Goal: Transaction & Acquisition: Purchase product/service

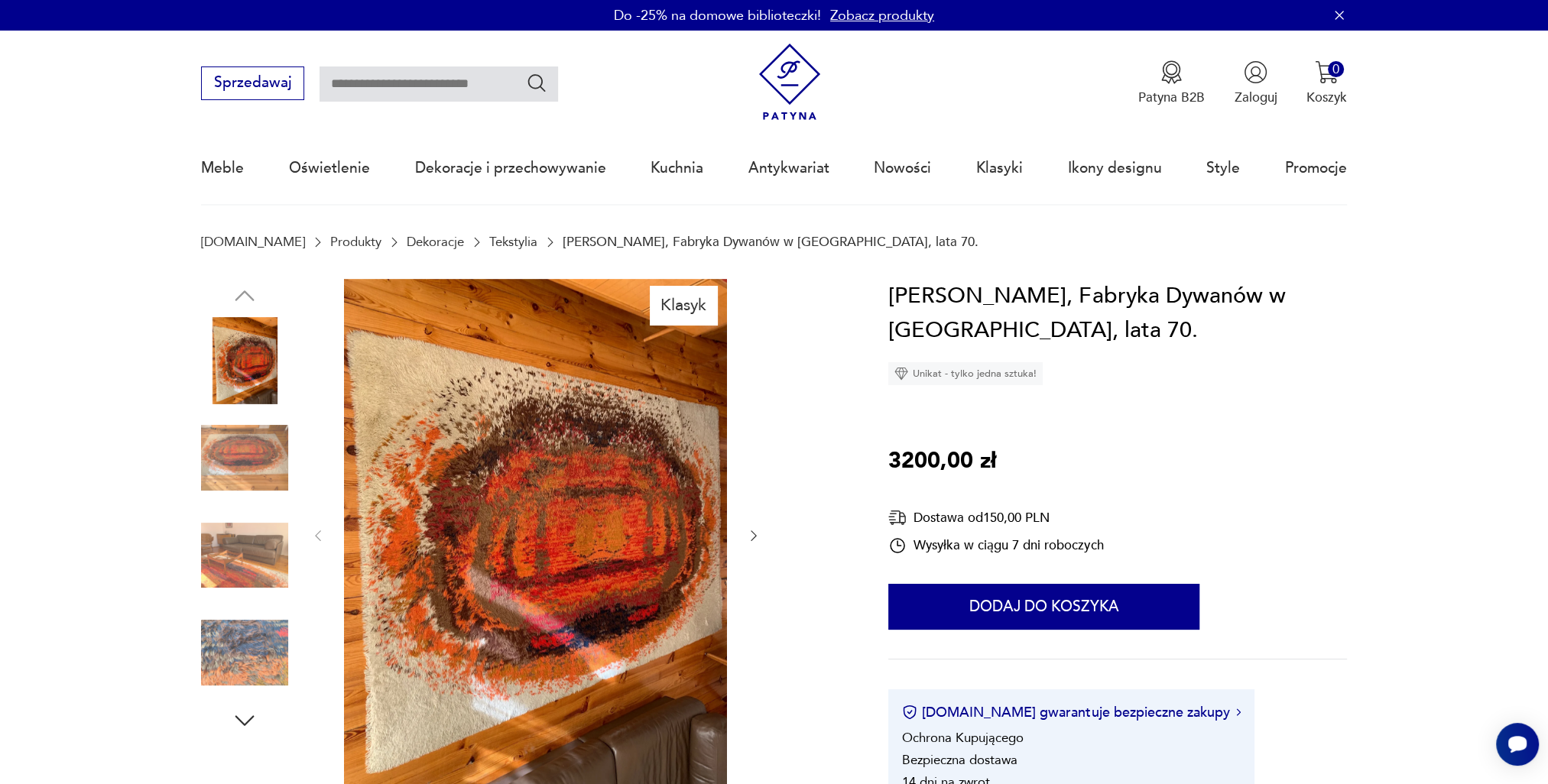
click at [756, 540] on icon "button" at bounding box center [754, 536] width 15 height 15
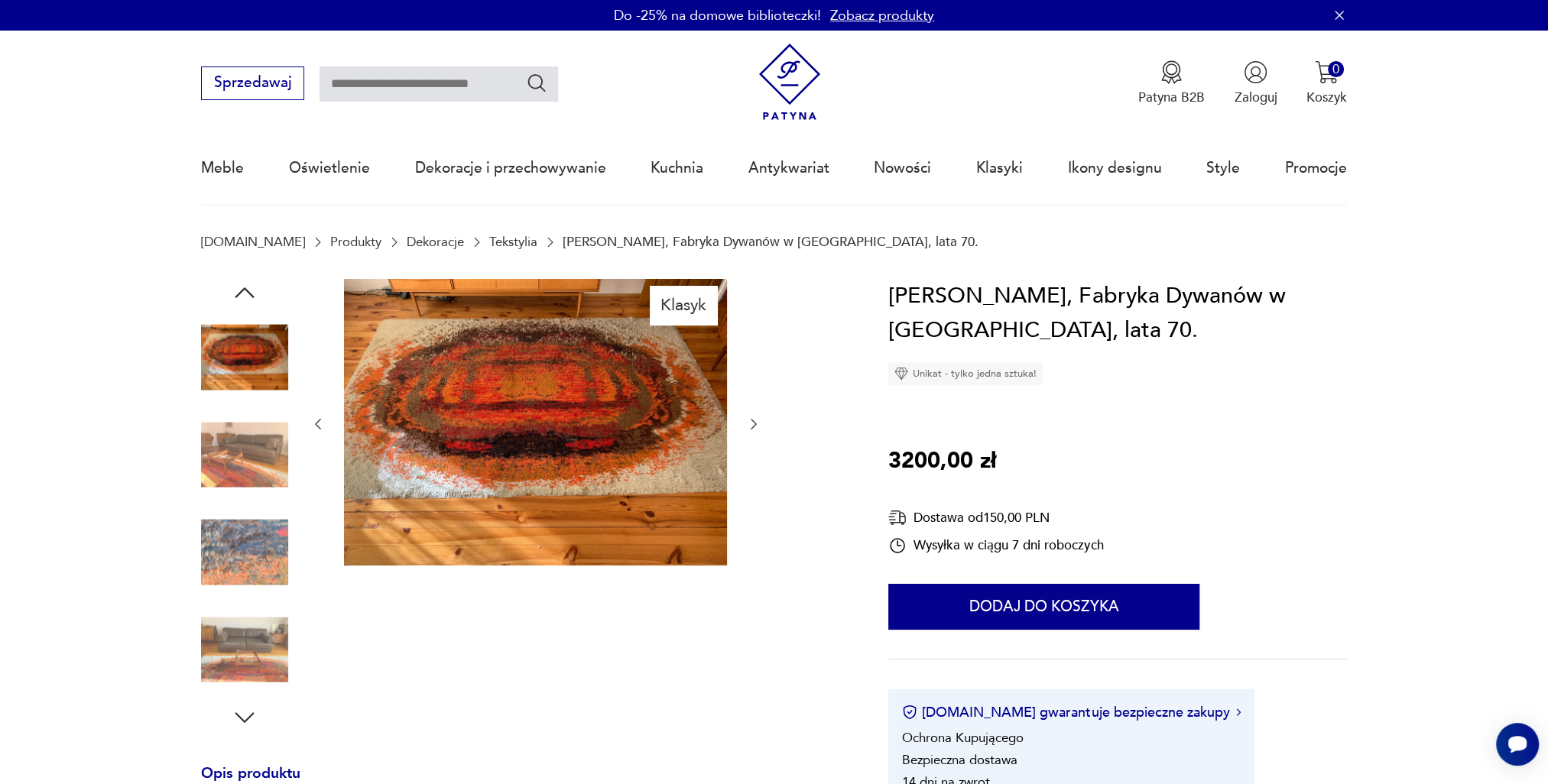
click at [756, 540] on div at bounding box center [536, 425] width 451 height 291
click at [755, 428] on icon "button" at bounding box center [754, 425] width 15 height 15
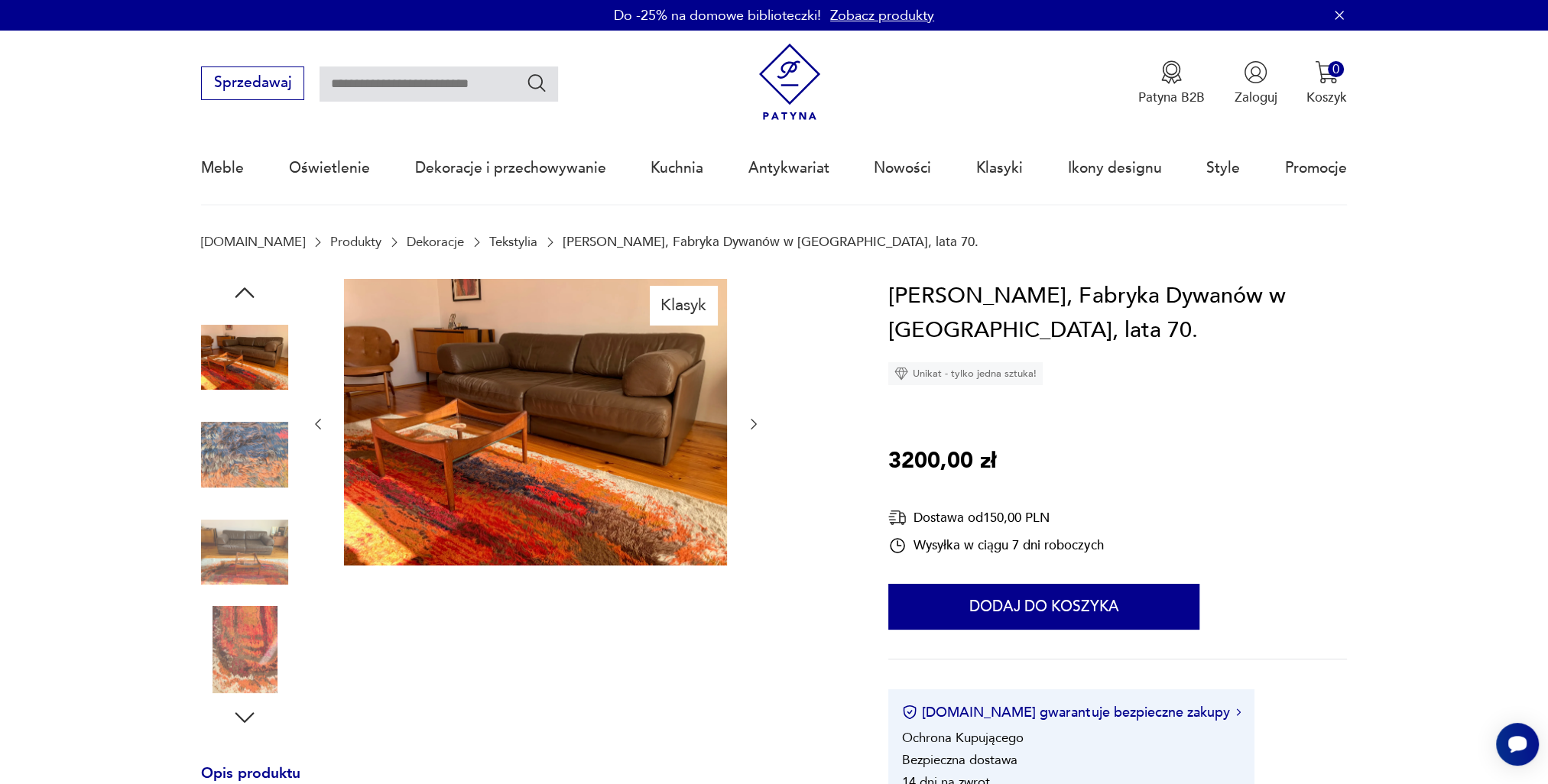
click at [755, 428] on icon "button" at bounding box center [754, 425] width 15 height 15
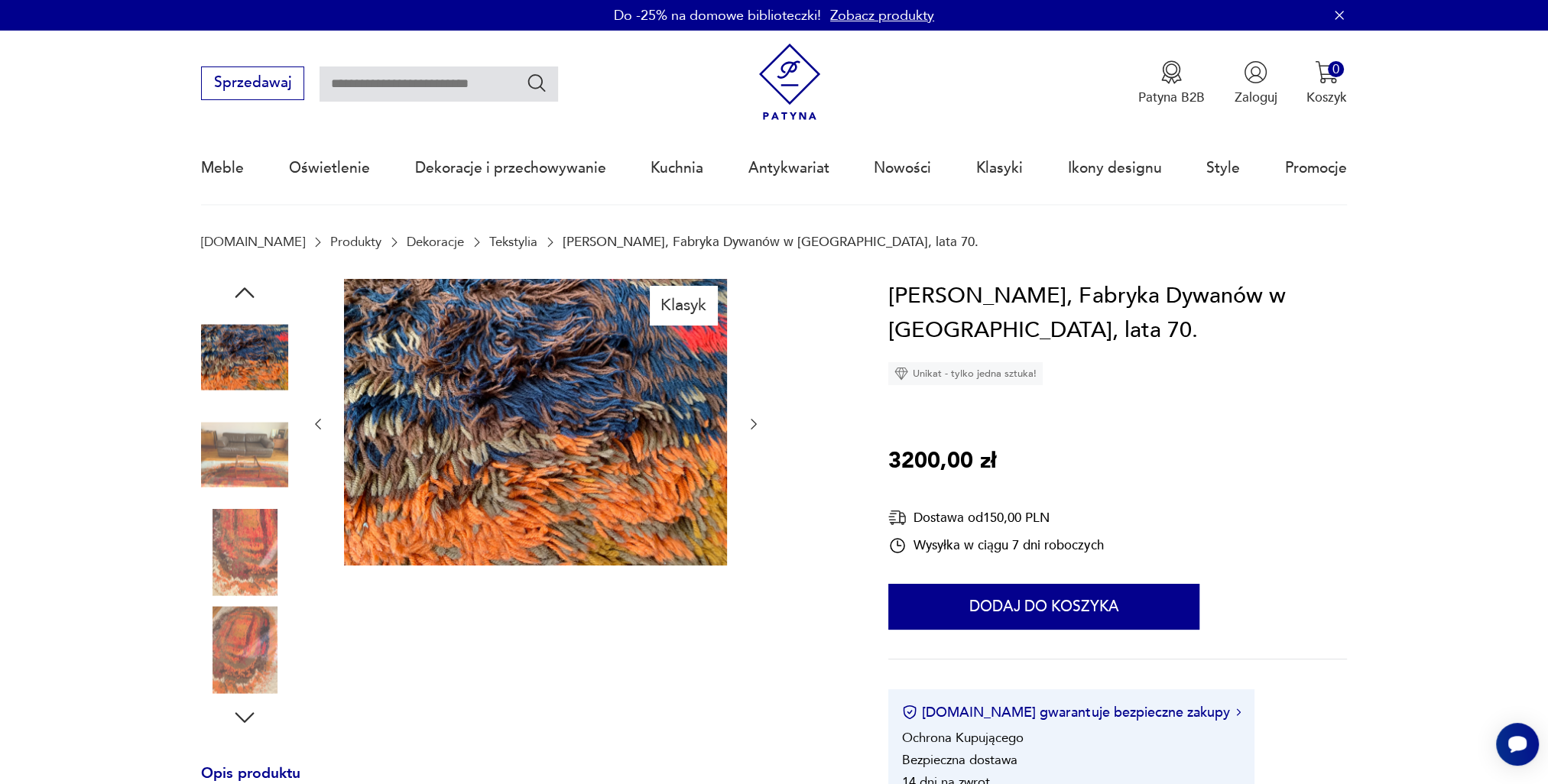
click at [755, 428] on icon "button" at bounding box center [754, 425] width 15 height 15
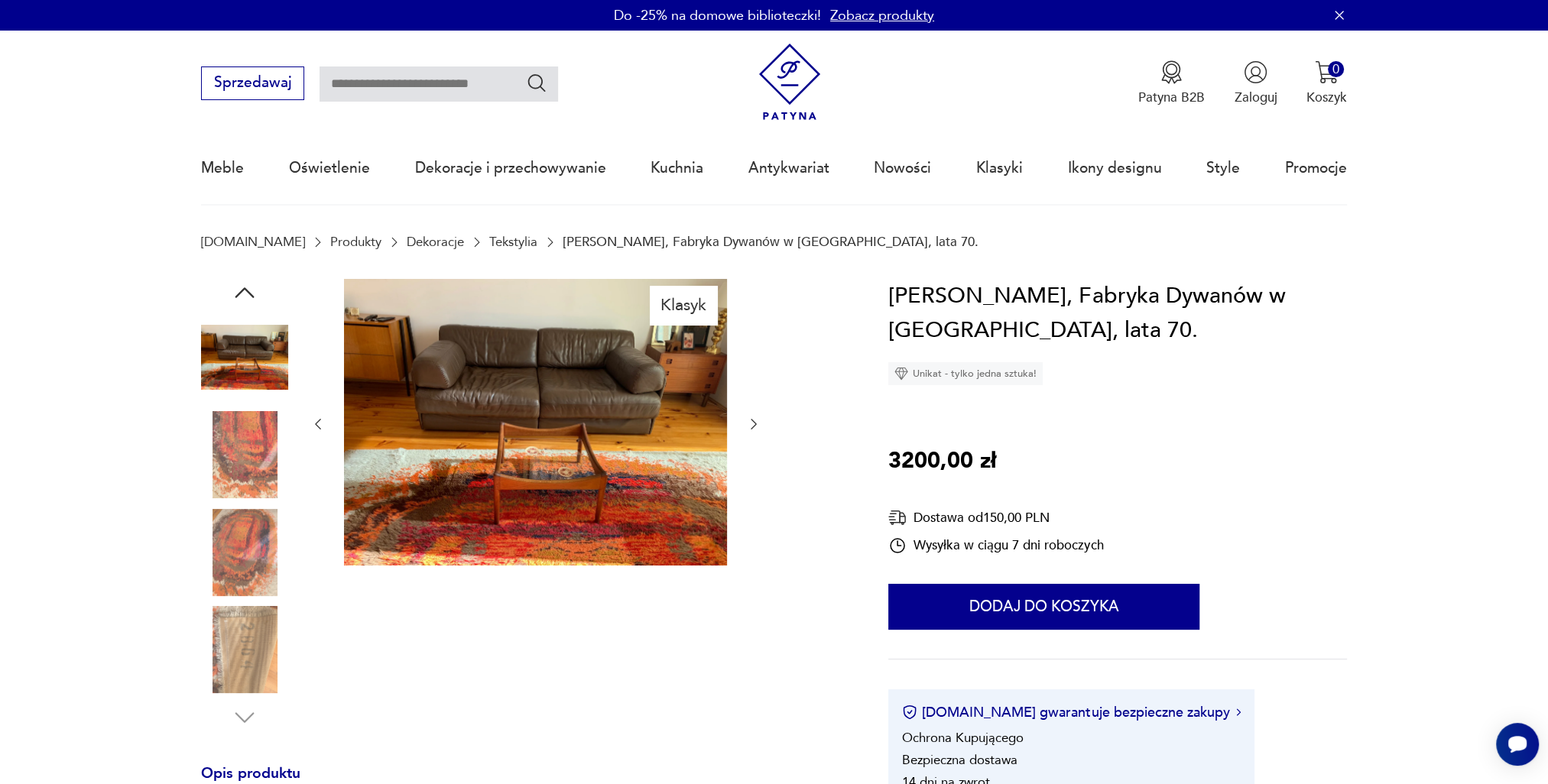
click at [755, 428] on icon "button" at bounding box center [754, 425] width 15 height 15
